Goal: Task Accomplishment & Management: Manage account settings

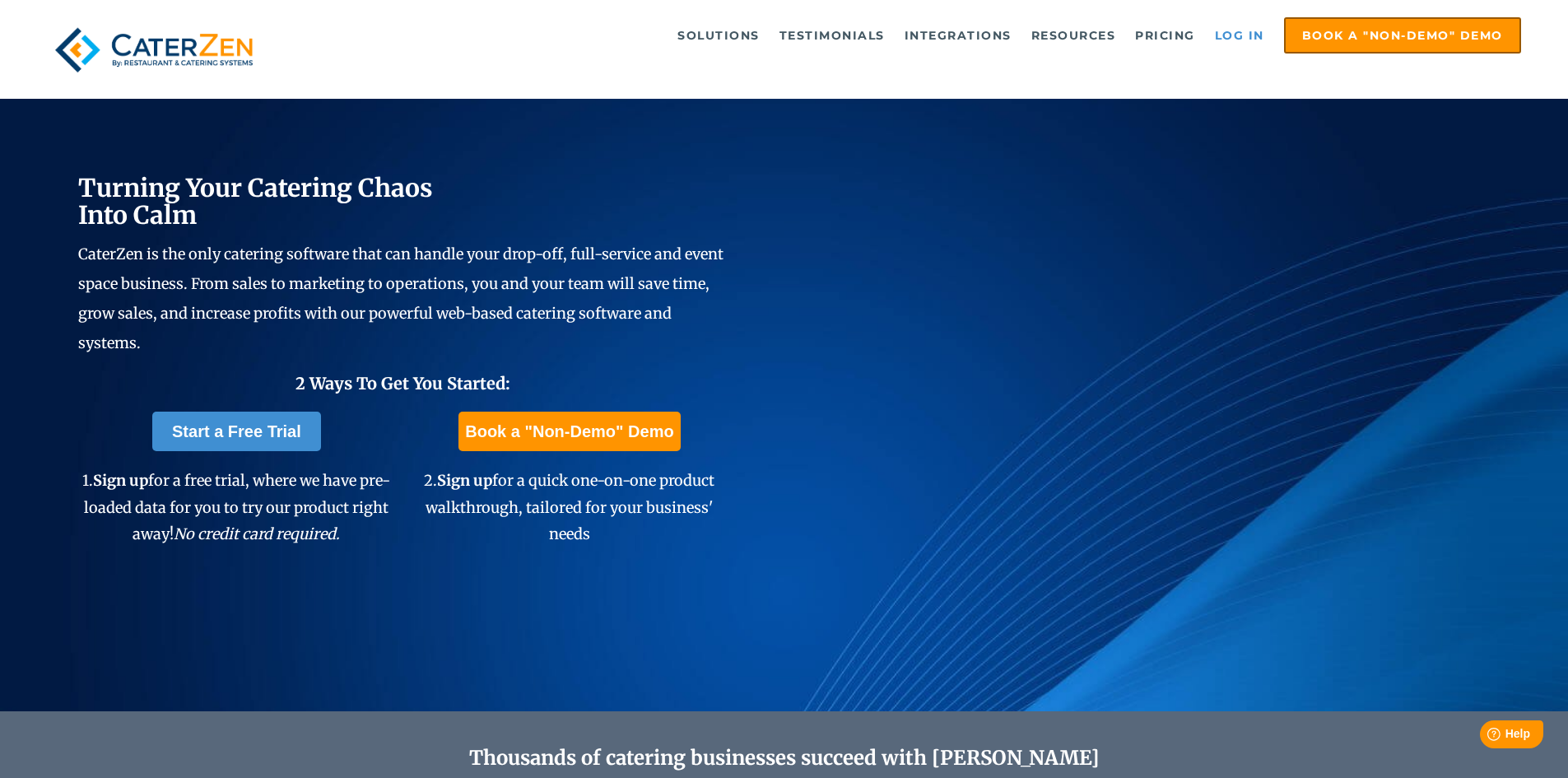
click at [1255, 35] on link "Log in" at bounding box center [1240, 35] width 66 height 33
click at [1244, 37] on link "Log in" at bounding box center [1240, 35] width 66 height 33
click at [1224, 39] on link "Log in" at bounding box center [1240, 35] width 66 height 33
click at [1244, 42] on link "Log in" at bounding box center [1240, 35] width 66 height 33
